Goal: Use online tool/utility: Utilize a website feature to perform a specific function

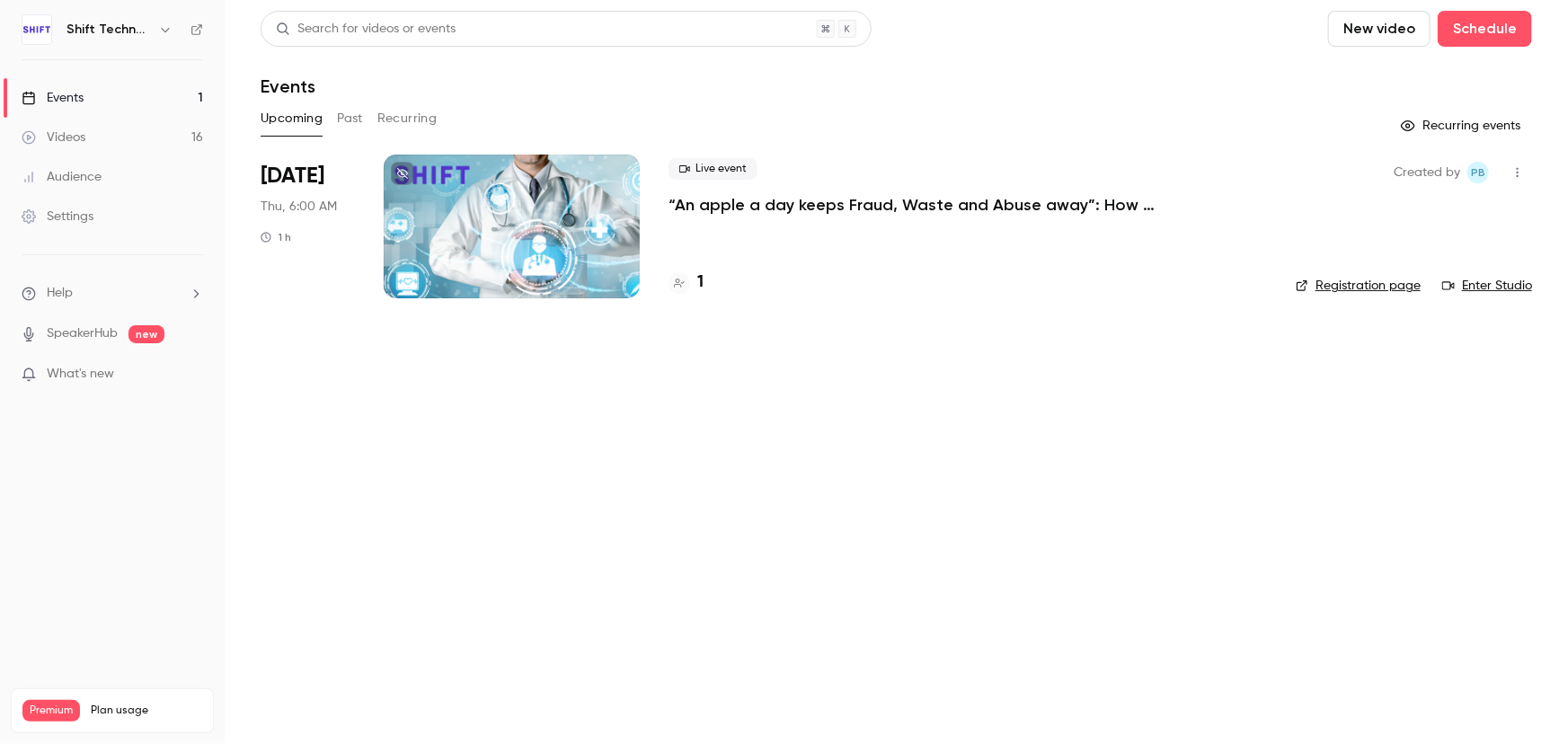
click at [340, 116] on button "Past" at bounding box center [349, 118] width 26 height 29
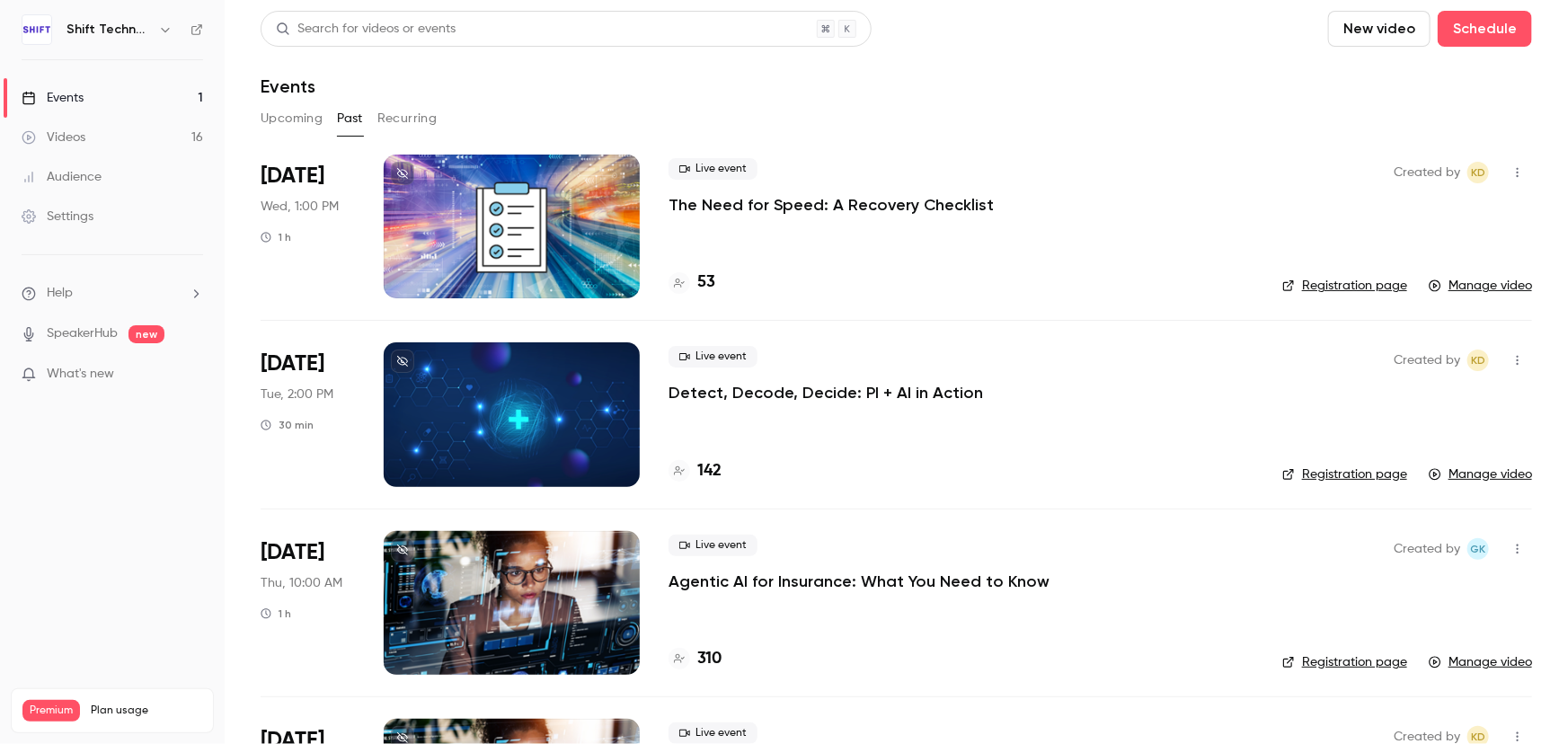
click at [894, 390] on p "Detect, Decode, Decide: PI + AI in Action" at bounding box center [825, 393] width 315 height 22
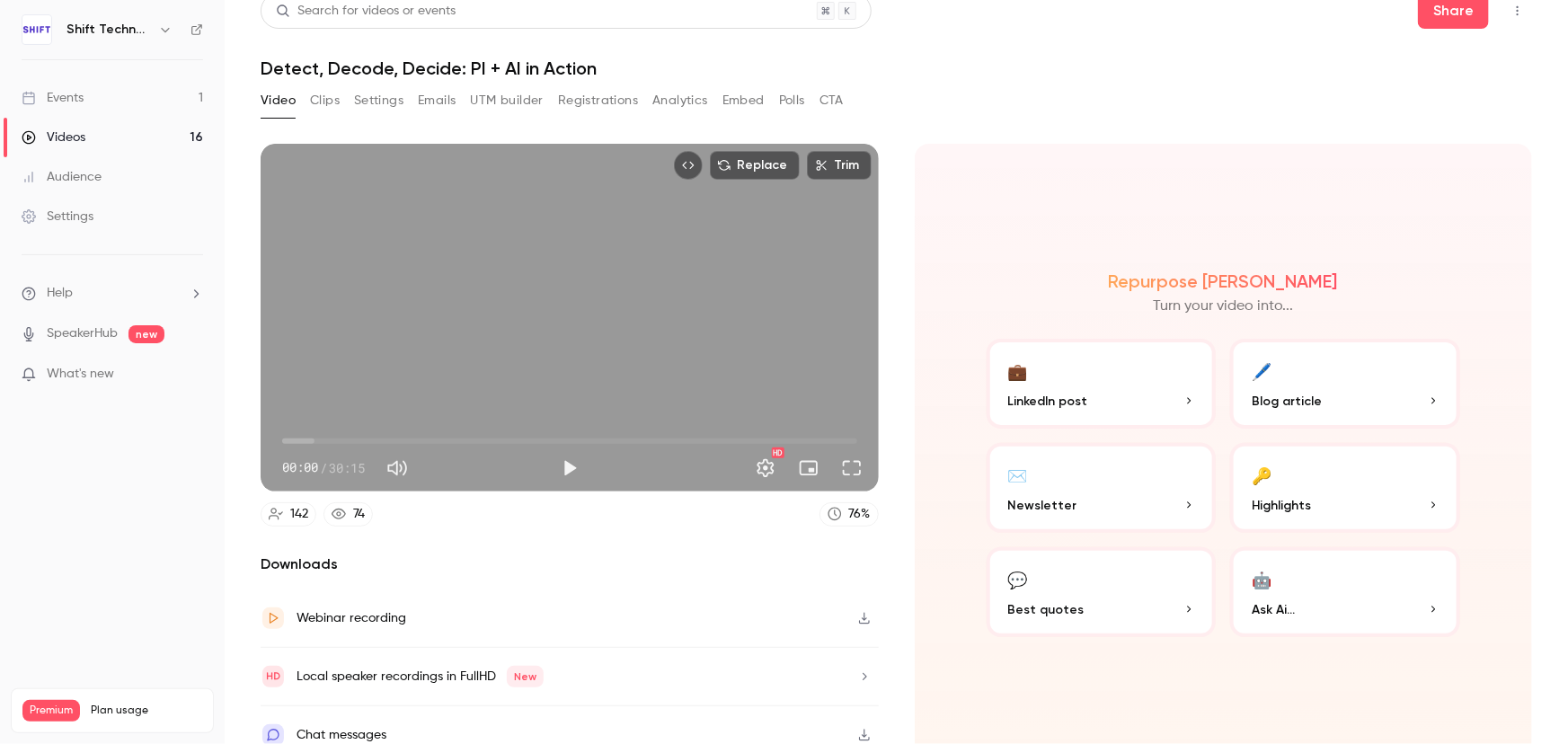
scroll to position [34, 0]
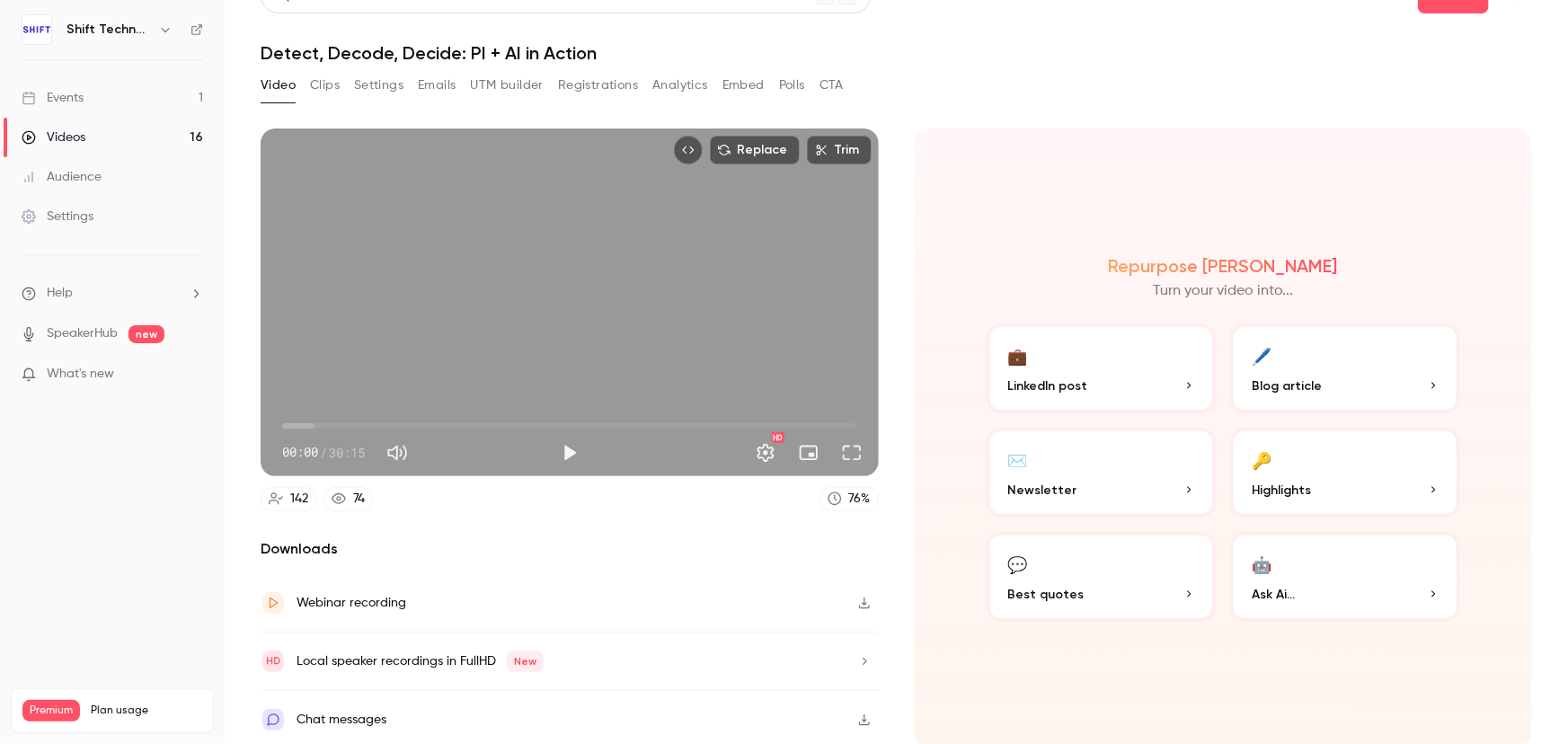
click at [1321, 570] on button "🤖 Ask Ai..." at bounding box center [1344, 576] width 230 height 90
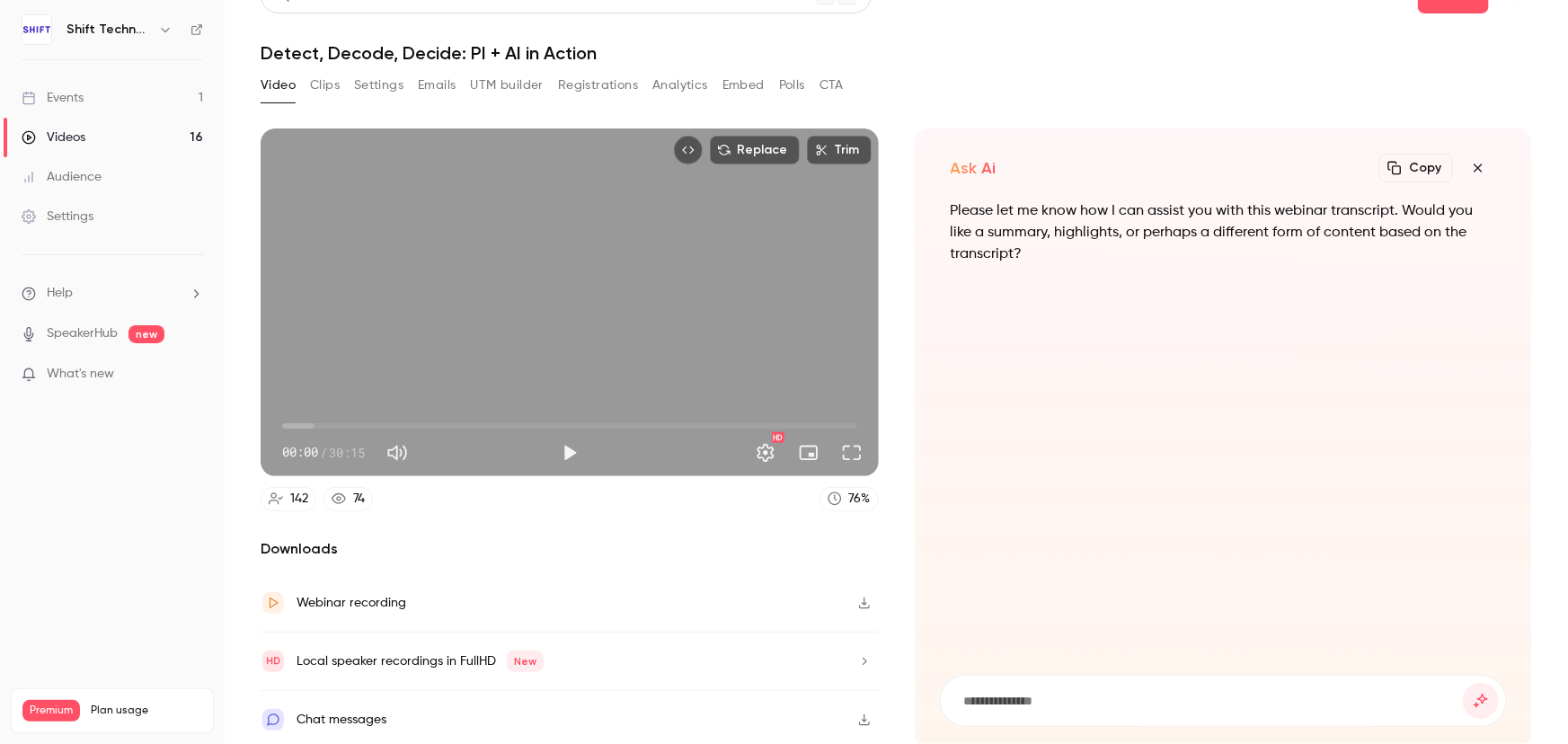
click at [1114, 698] on input at bounding box center [1213, 701] width 501 height 20
type input "**********"
click at [1462, 683] on button "submit" at bounding box center [1480, 701] width 36 height 36
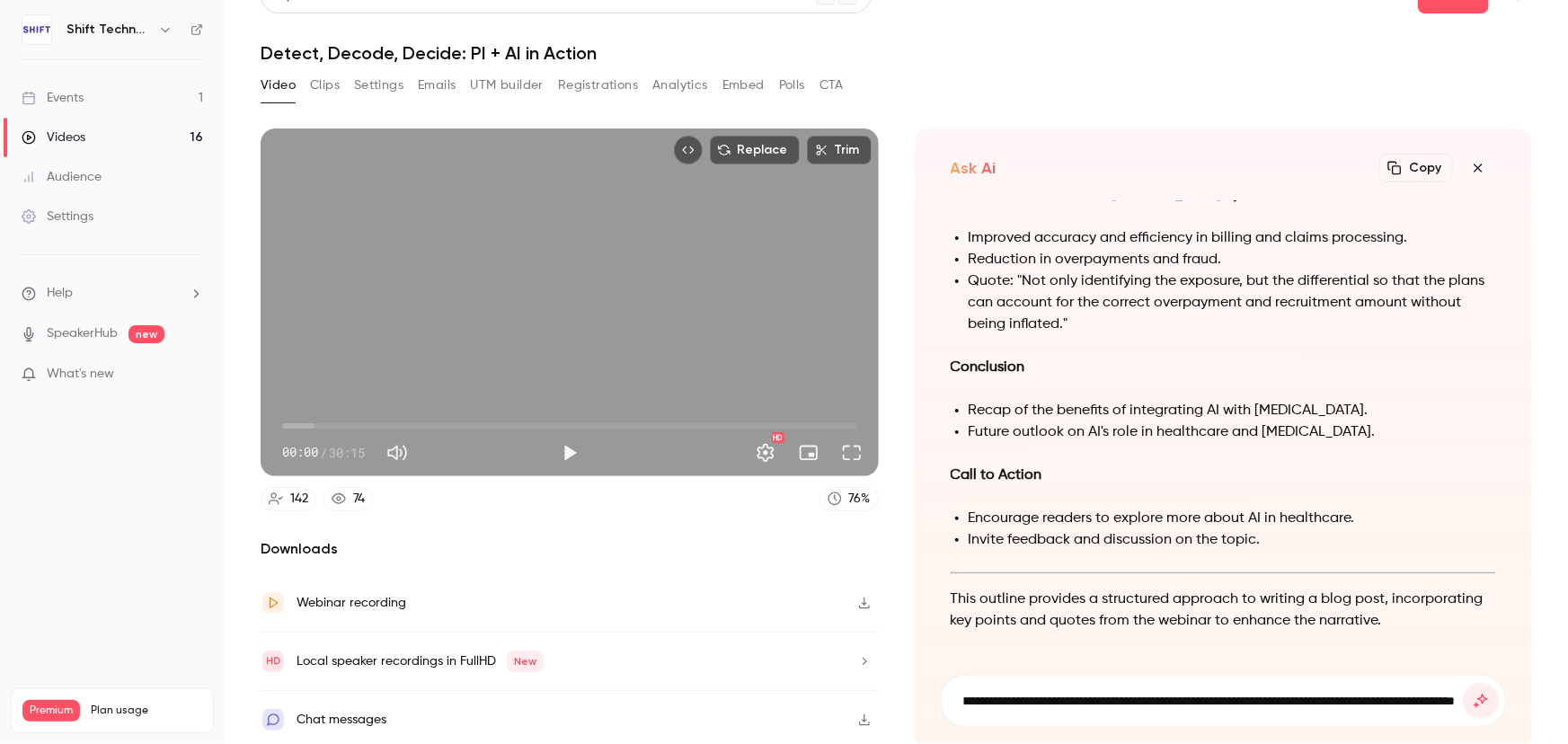
scroll to position [0, 1432]
type input "**********"
click at [1462, 683] on button "submit" at bounding box center [1480, 701] width 36 height 36
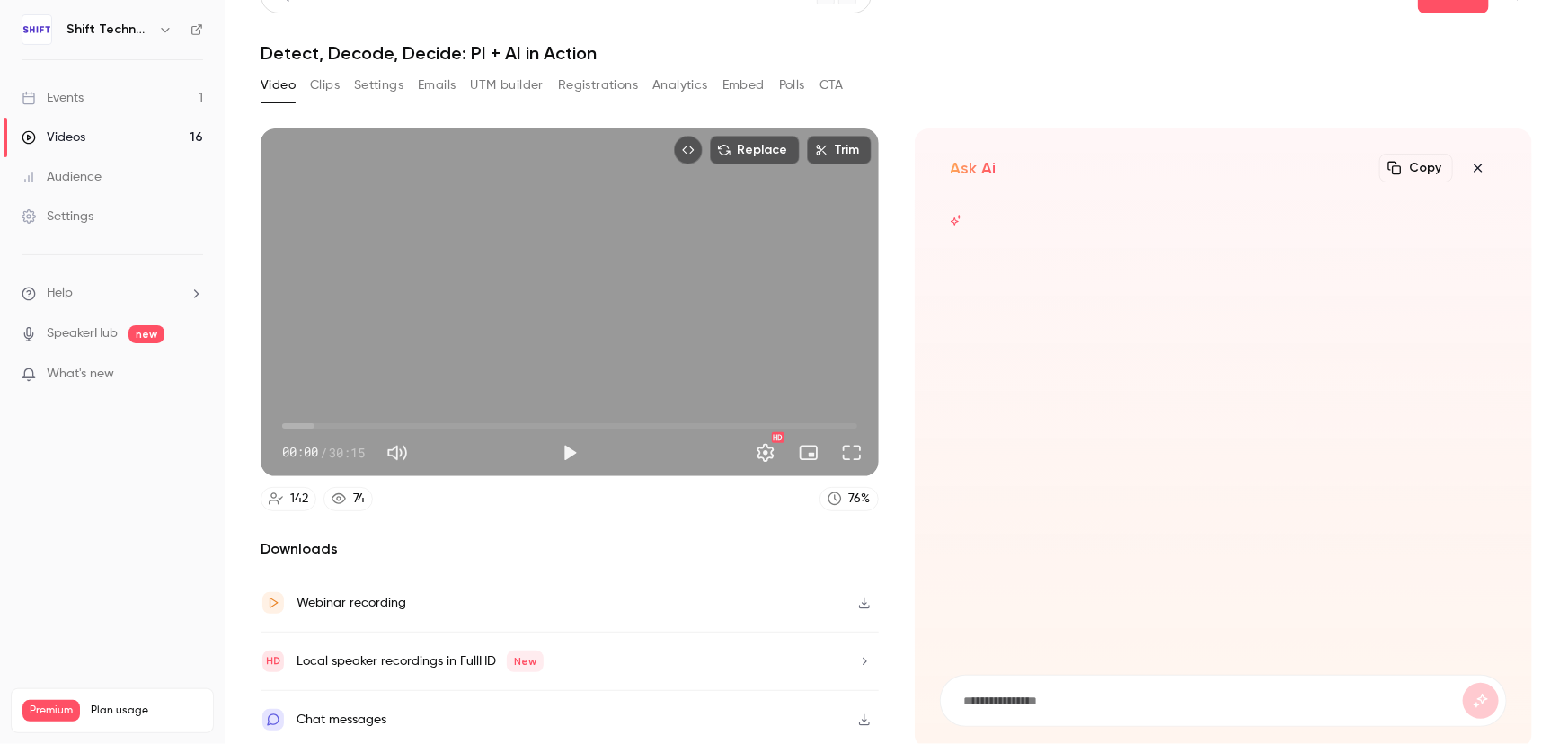
scroll to position [0, 0]
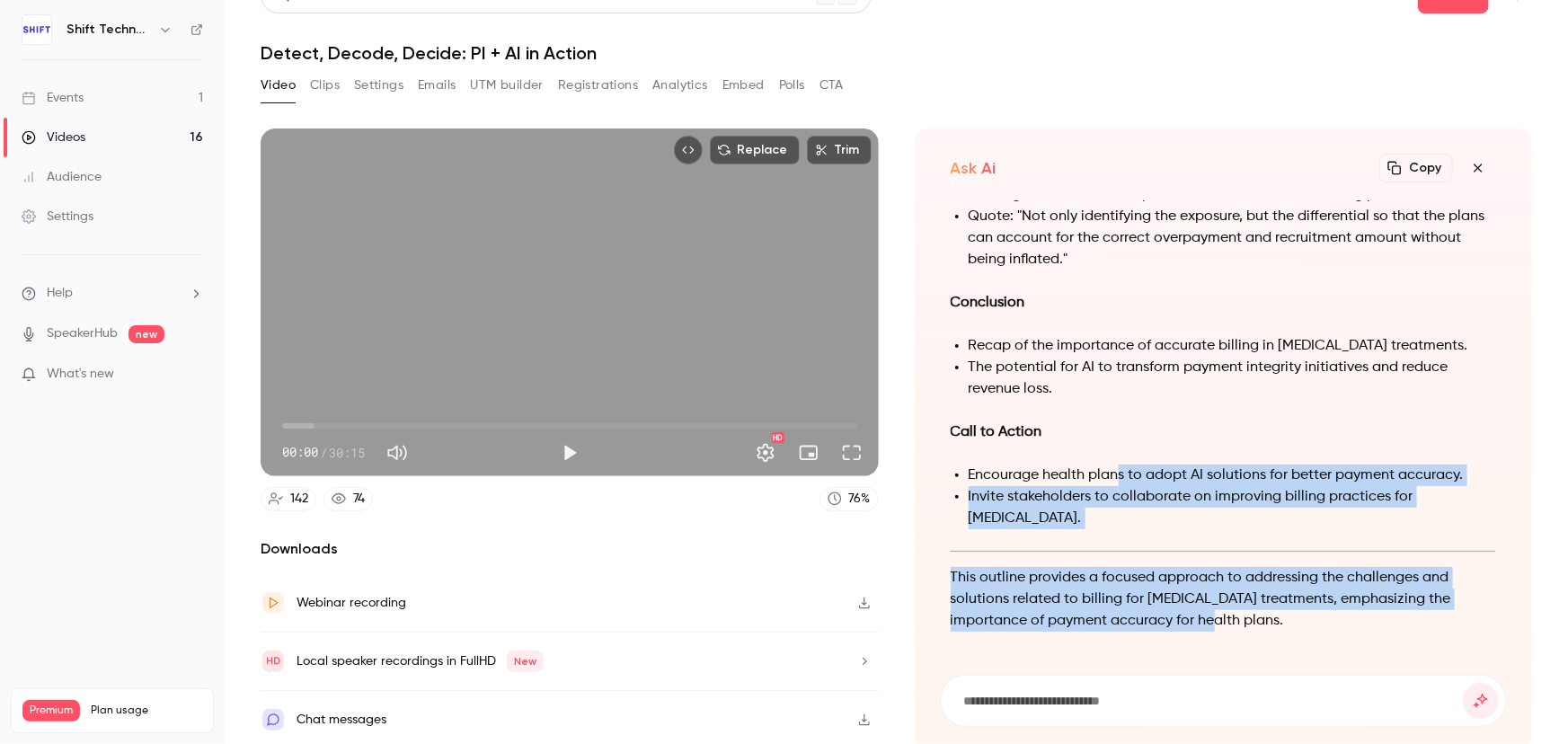
drag, startPoint x: 1229, startPoint y: 627, endPoint x: 1108, endPoint y: 470, distance: 198.2
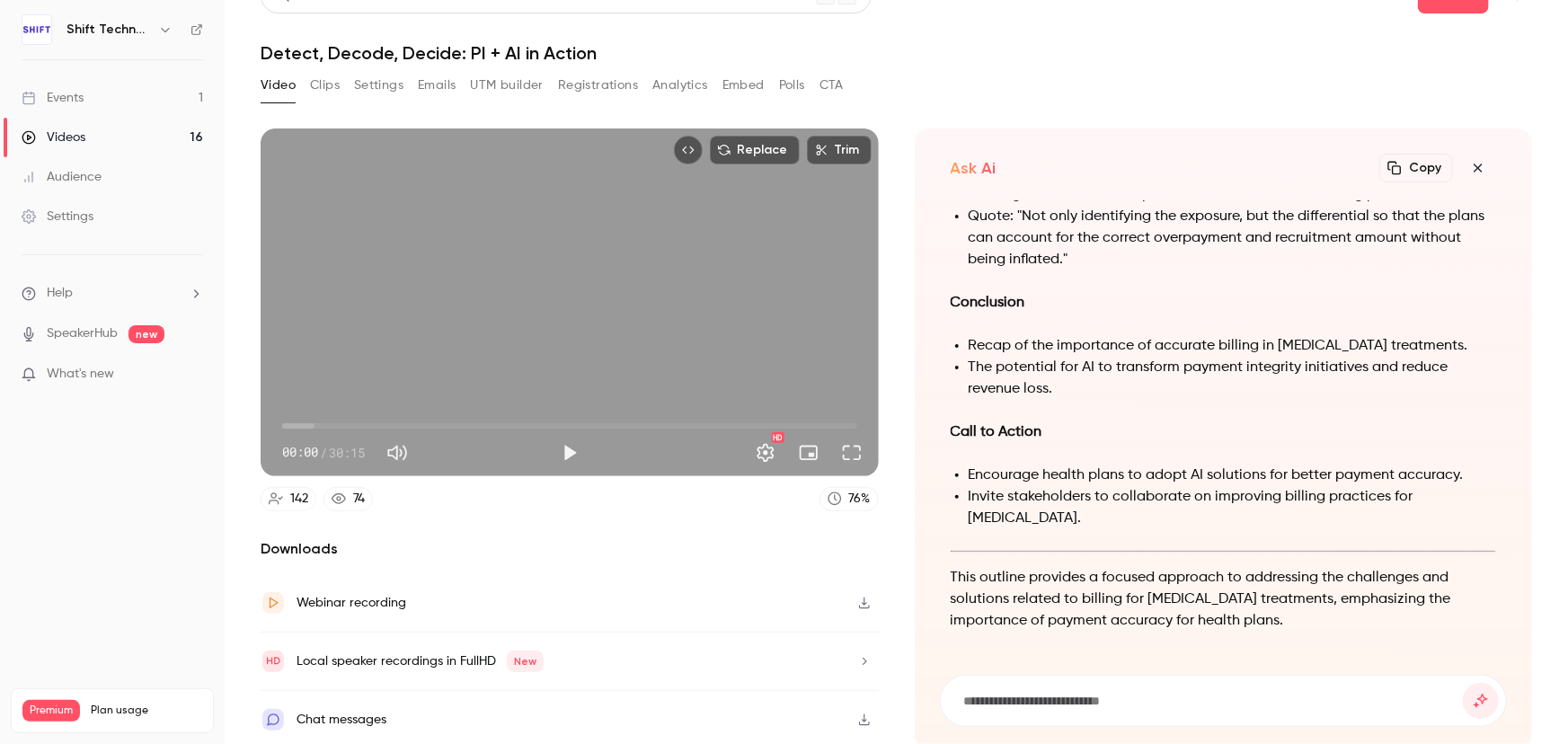
click at [1094, 374] on li "The potential for AI to transform payment integrity initiatives and reduce reve…" at bounding box center [1232, 378] width 528 height 43
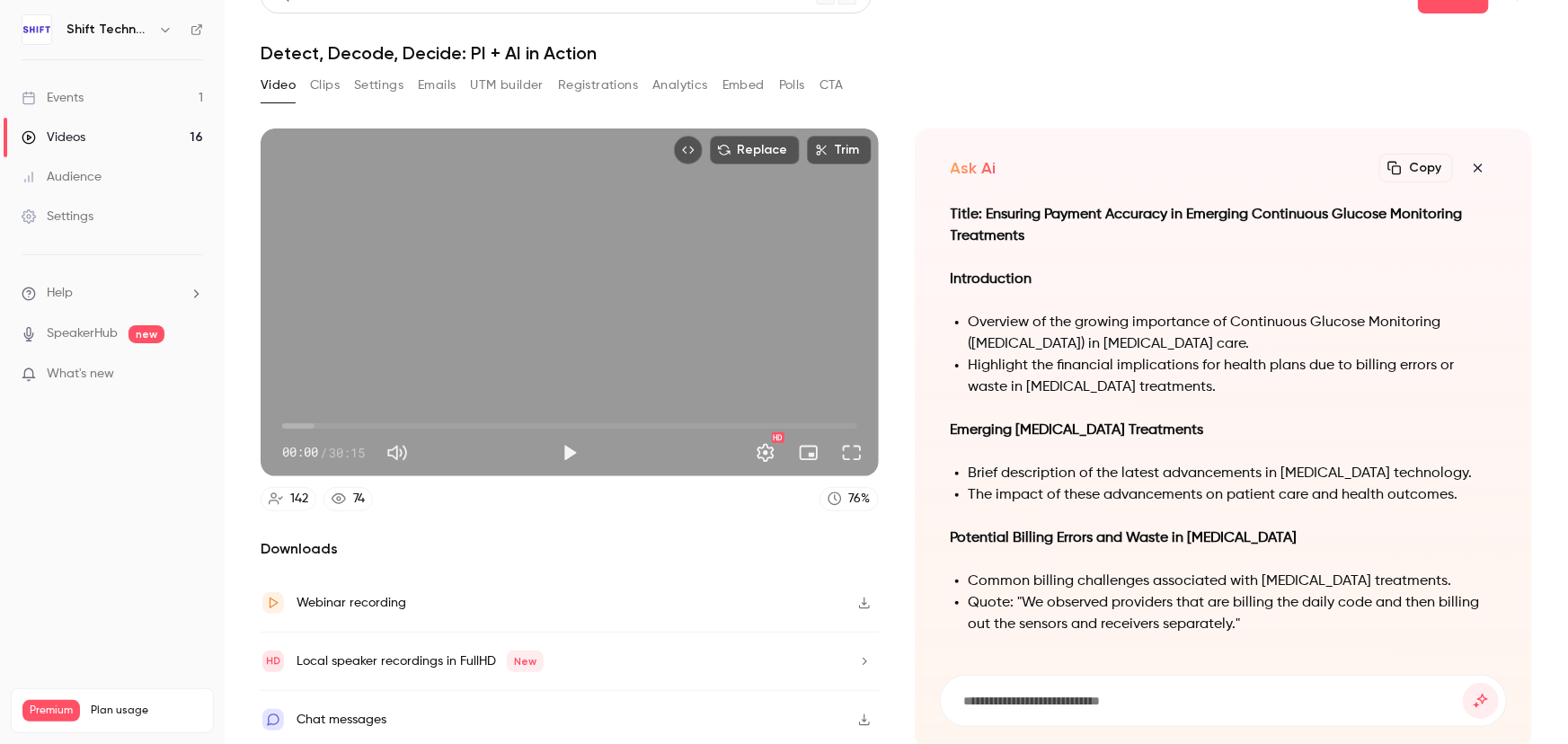
scroll to position [-875, 0]
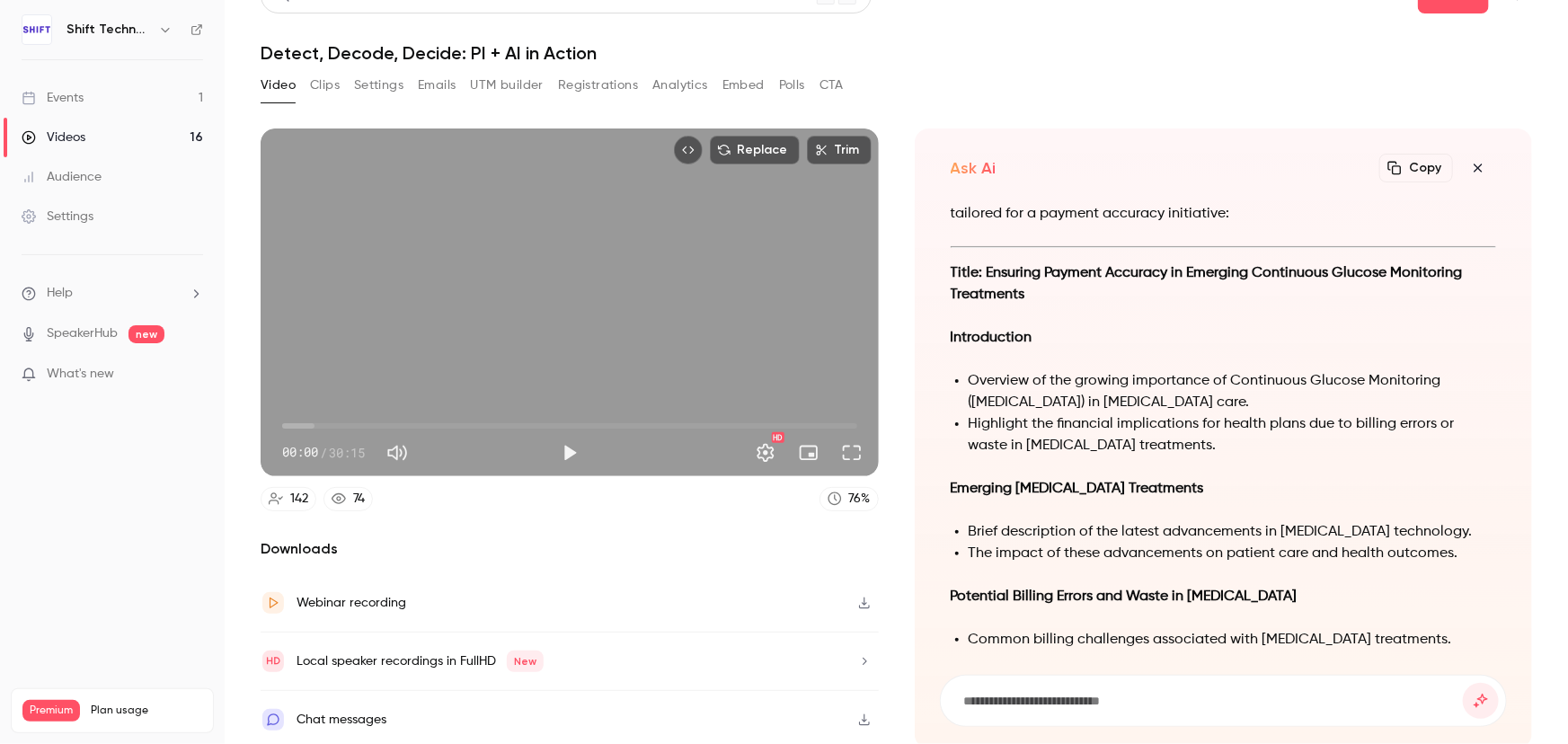
click at [865, 602] on button "button" at bounding box center [863, 602] width 29 height 29
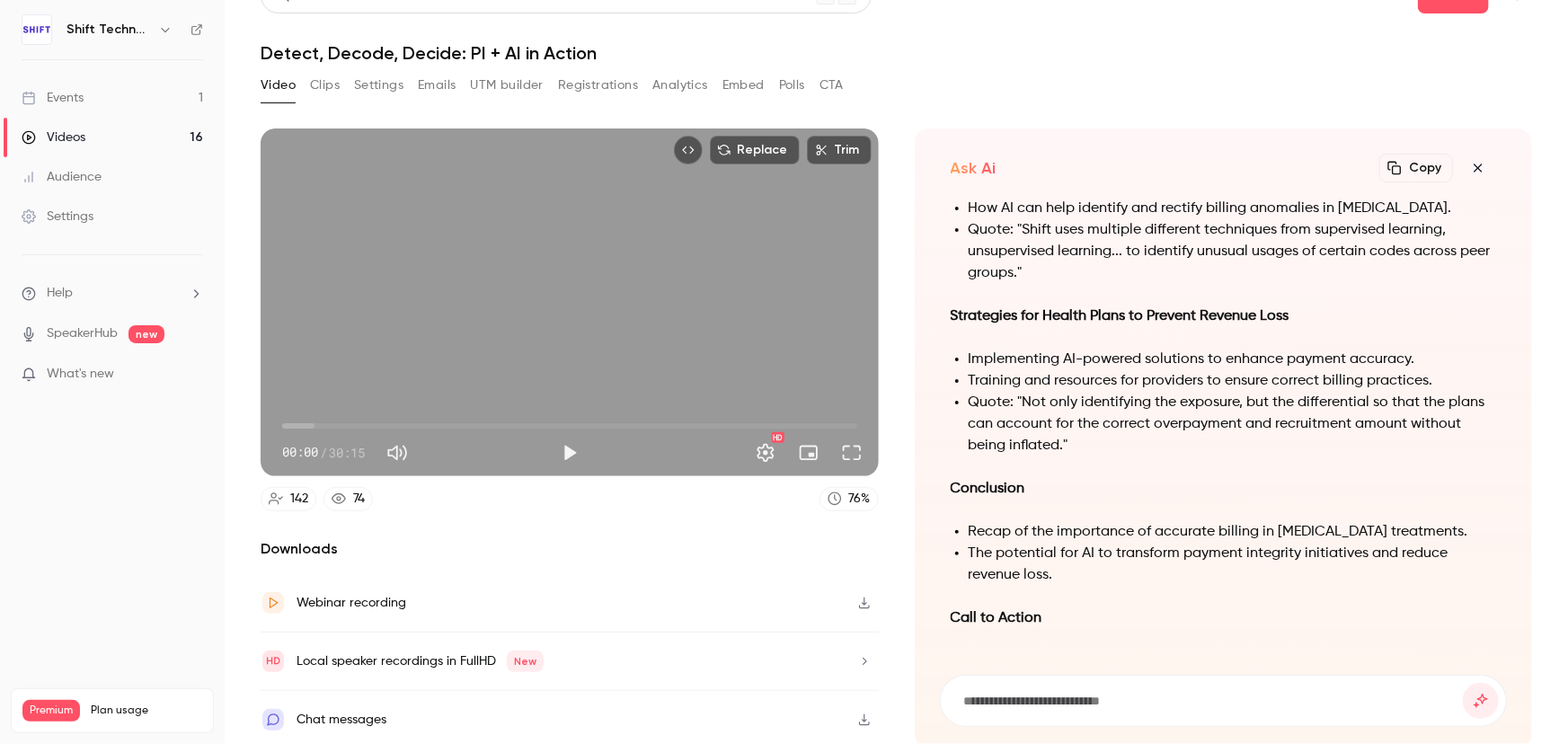
scroll to position [-140, 0]
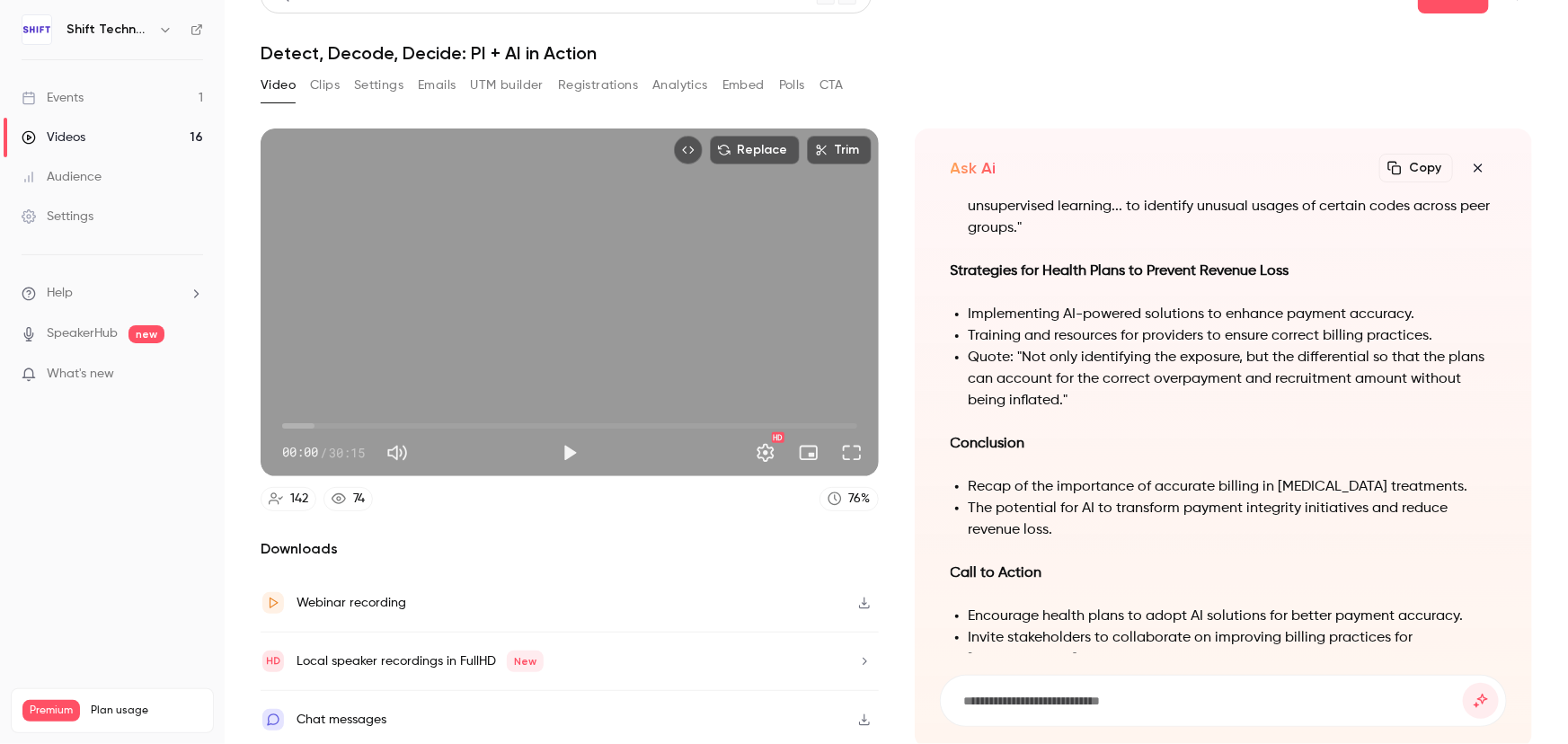
click at [1091, 691] on input at bounding box center [1210, 701] width 495 height 20
type input "**********"
click at [1462, 683] on button "submit" at bounding box center [1480, 701] width 36 height 36
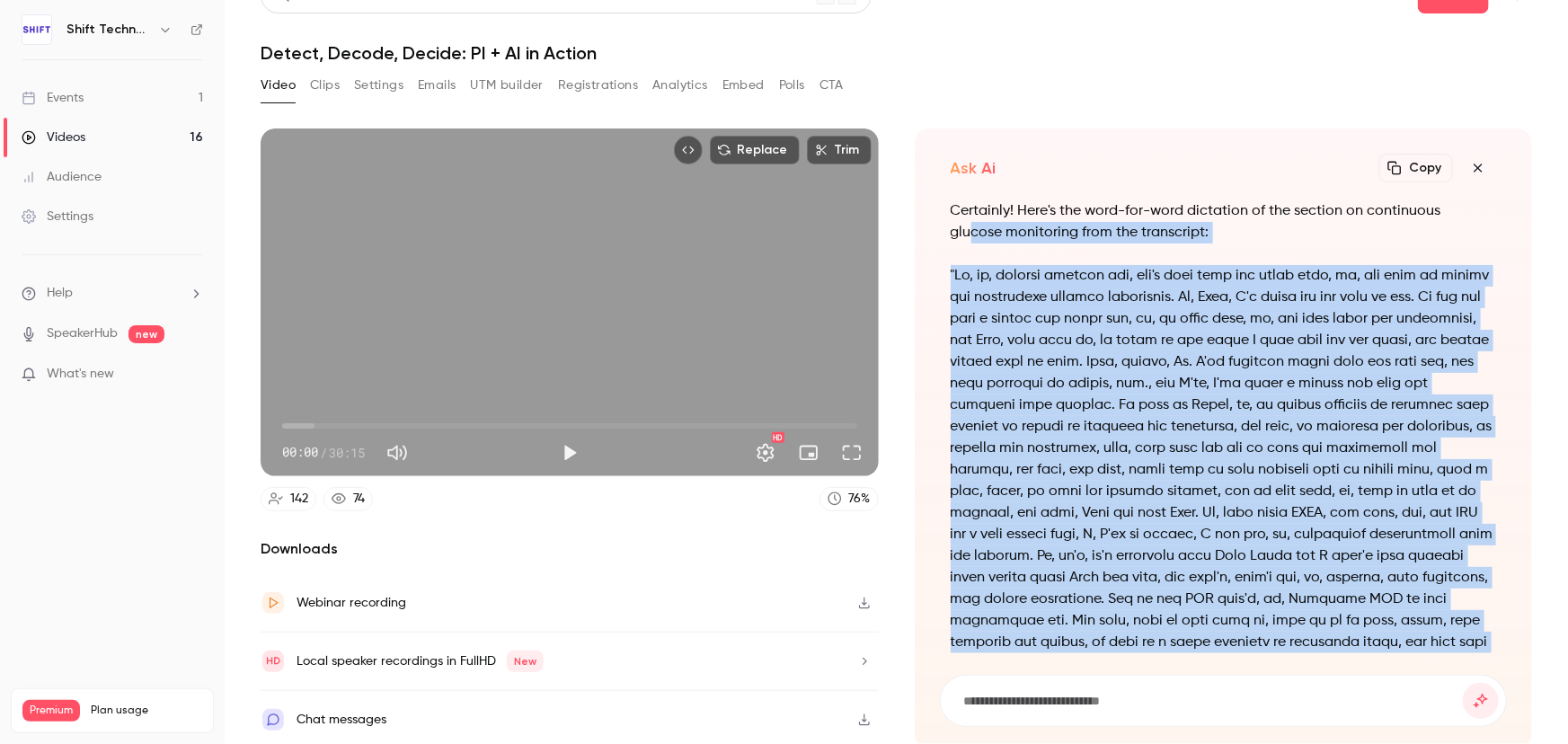
scroll to position [-1599, 0]
drag, startPoint x: 1431, startPoint y: 593, endPoint x: 952, endPoint y: 270, distance: 577.7
copy p "Um, so, without further ado, let's jump into our first case, uh, and this is ar…"
